Goal: Information Seeking & Learning: Learn about a topic

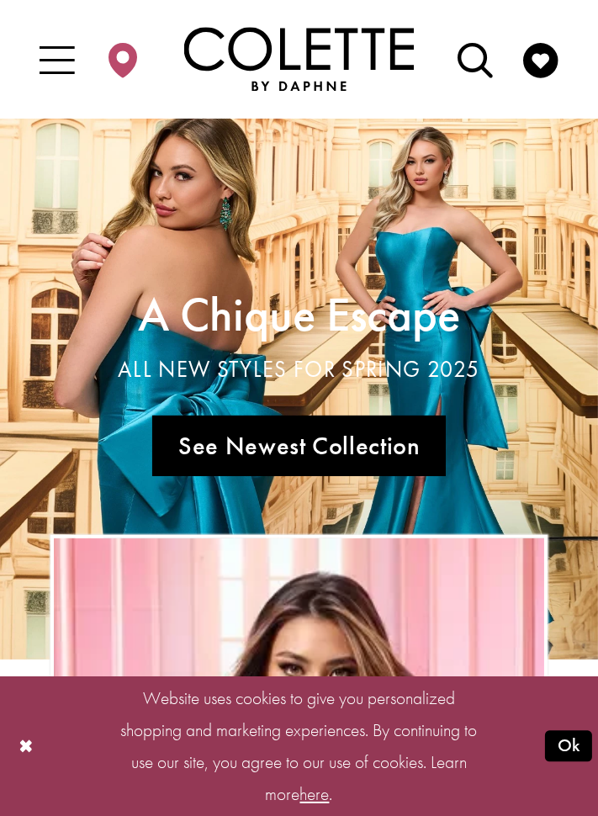
click at [488, 433] on link "Visit A Chique Escape All New Styles For Spring 2025 Page" at bounding box center [299, 389] width 598 height 541
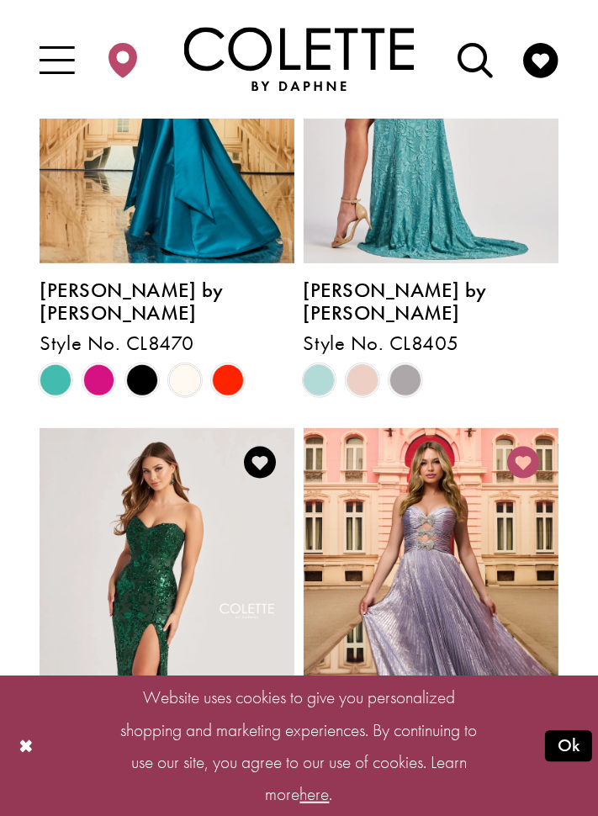
scroll to position [633, 0]
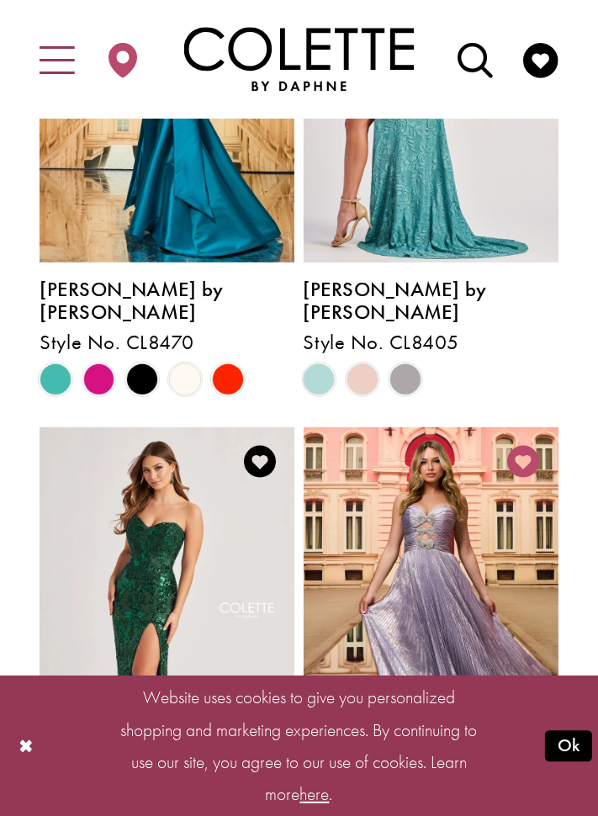
click at [64, 71] on icon "Toggle Main Navigation Menu" at bounding box center [57, 61] width 35 height 35
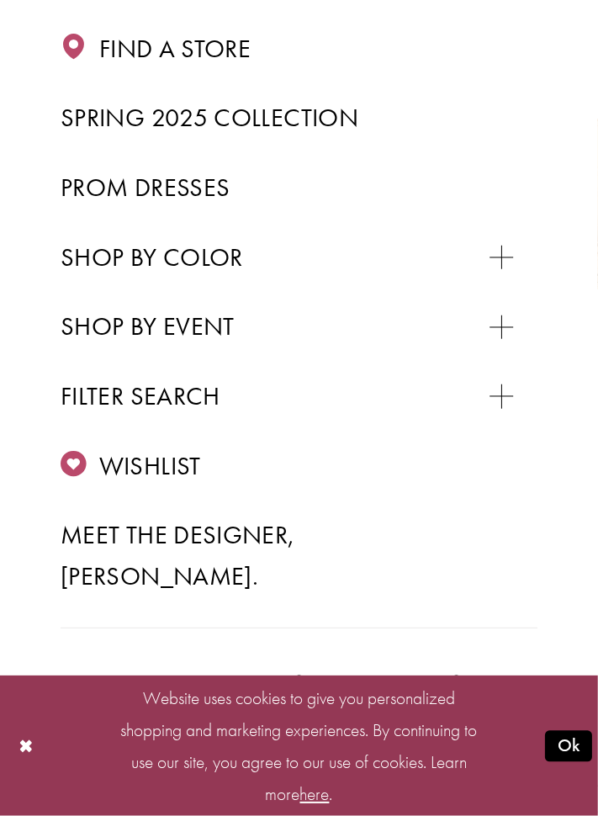
scroll to position [316, 0]
click at [348, 126] on span "Spring 2025 Collection" at bounding box center [210, 117] width 298 height 33
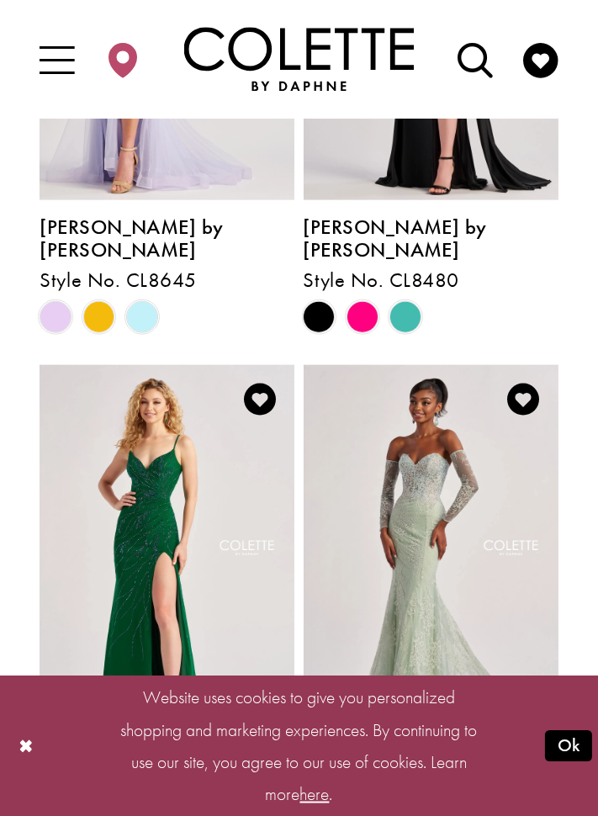
scroll to position [1773, 0]
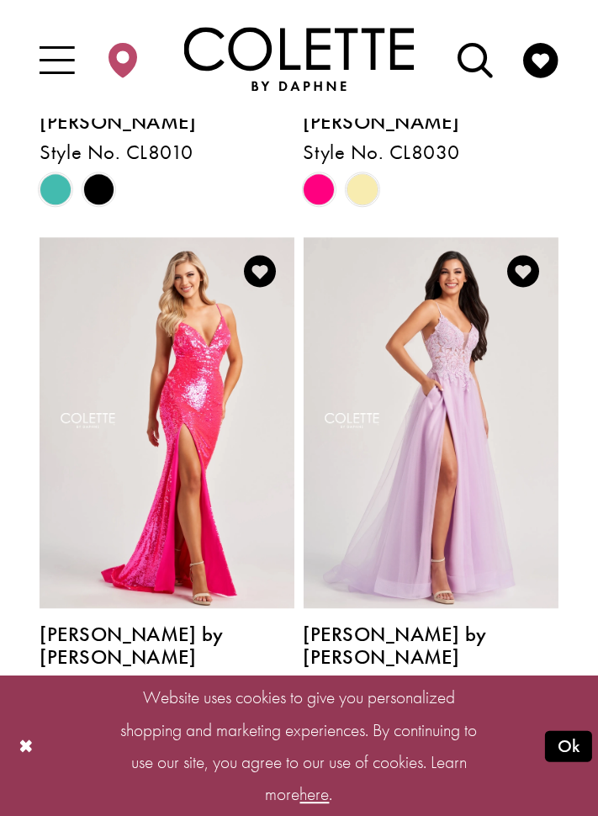
click at [483, 770] on link "Next" at bounding box center [461, 790] width 61 height 41
